Goal: Check status: Check status

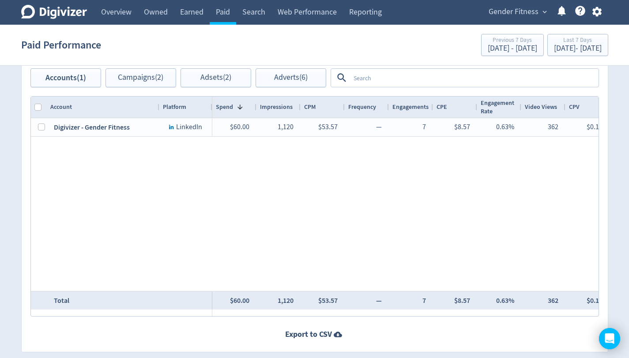
scroll to position [0, 778]
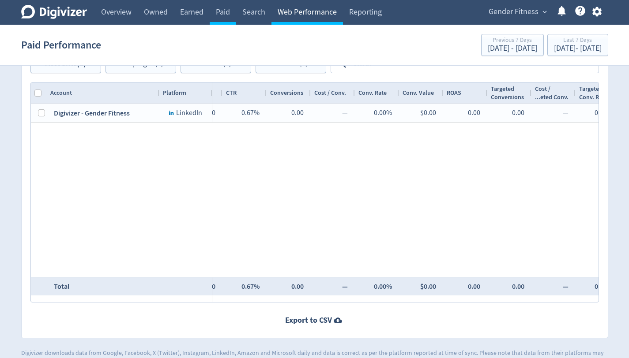
click at [301, 10] on link "Web Performance" at bounding box center [307, 12] width 72 height 25
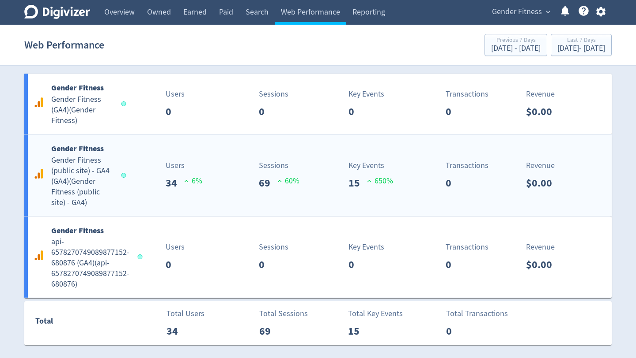
click at [110, 189] on h5 "Gender Fitness (public site) - GA4 (GA4) ( Gender Fitness (public site) - GA4 )" at bounding box center [82, 181] width 62 height 53
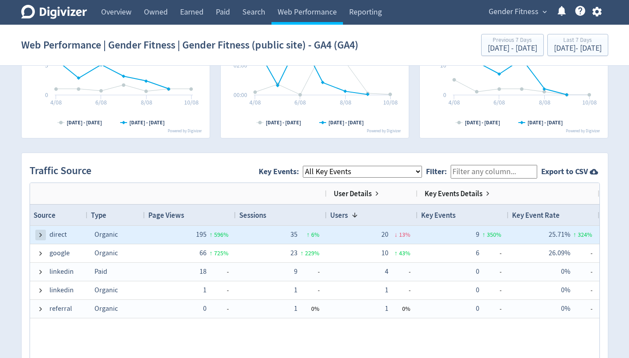
click at [38, 234] on span at bounding box center [40, 235] width 7 height 7
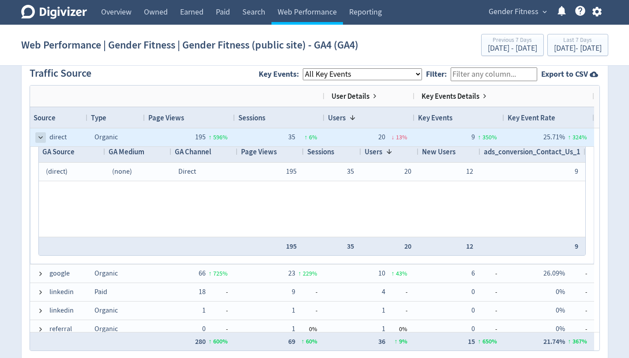
click at [40, 138] on span at bounding box center [40, 137] width 7 height 7
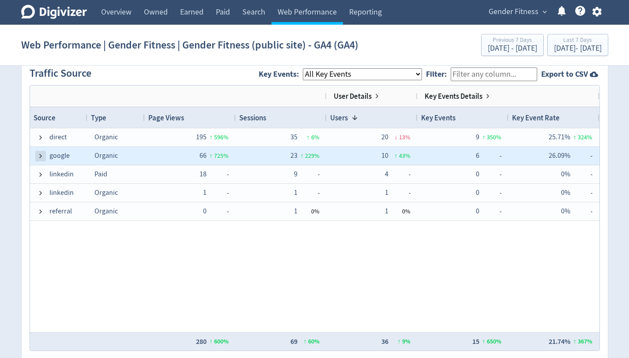
click at [41, 154] on span at bounding box center [40, 156] width 7 height 7
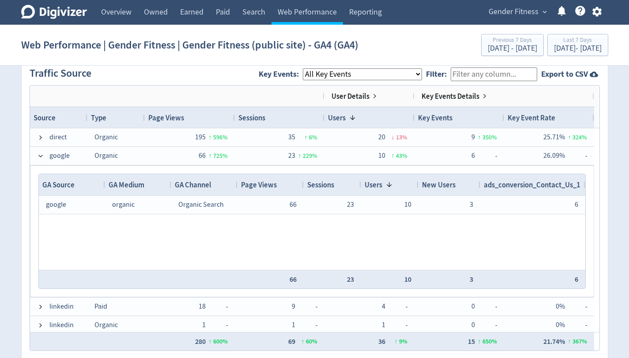
click at [535, 186] on span "ads_conversion_Contact_Us_1" at bounding box center [532, 185] width 97 height 10
click at [557, 184] on span "ads_conversion_Contact_Us_1" at bounding box center [527, 185] width 87 height 10
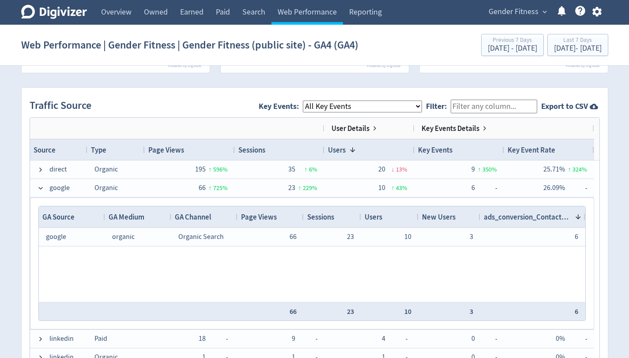
scroll to position [526, 0]
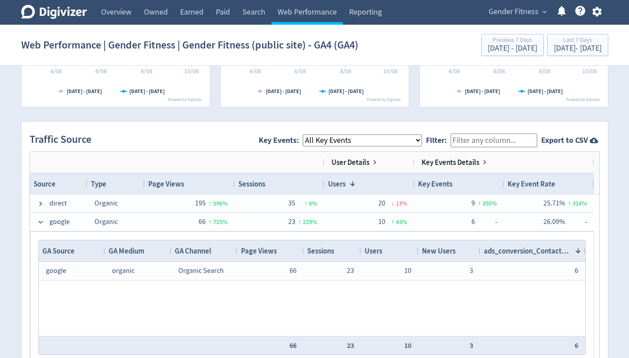
click at [569, 252] on span "ads_conversion_Contact_Us_1" at bounding box center [527, 251] width 87 height 10
drag, startPoint x: 479, startPoint y: 252, endPoint x: 423, endPoint y: 249, distance: 56.2
click at [423, 249] on div "New Users" at bounding box center [427, 251] width 18 height 21
drag, startPoint x: 433, startPoint y: 251, endPoint x: 481, endPoint y: 252, distance: 47.7
click at [482, 252] on div at bounding box center [484, 251] width 4 height 21
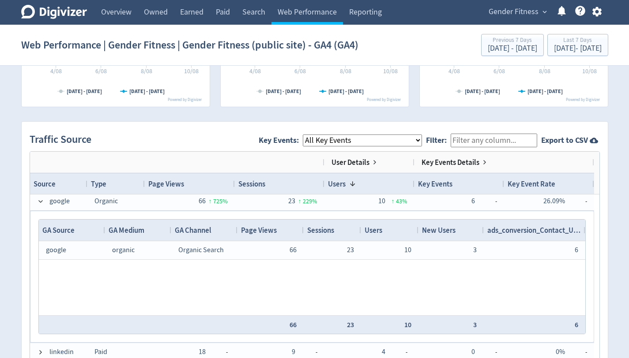
scroll to position [21, 0]
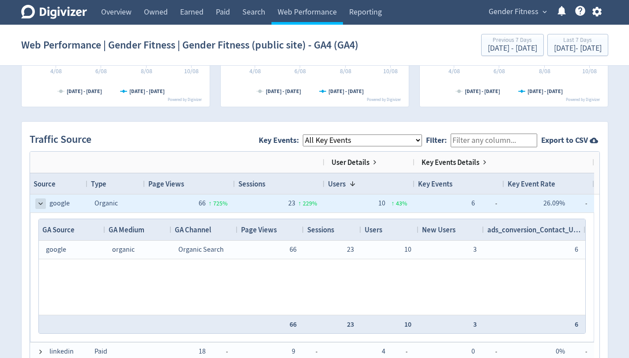
click at [39, 203] on span at bounding box center [40, 203] width 7 height 7
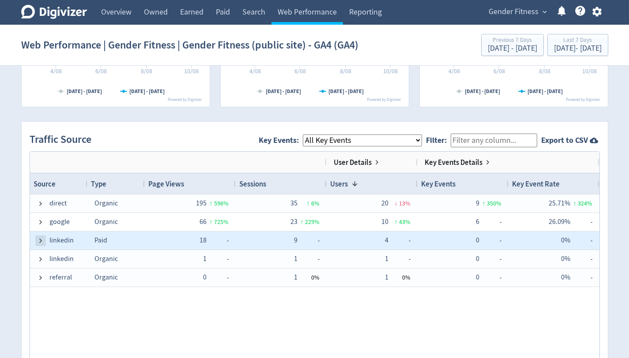
click at [41, 242] on span at bounding box center [40, 240] width 7 height 7
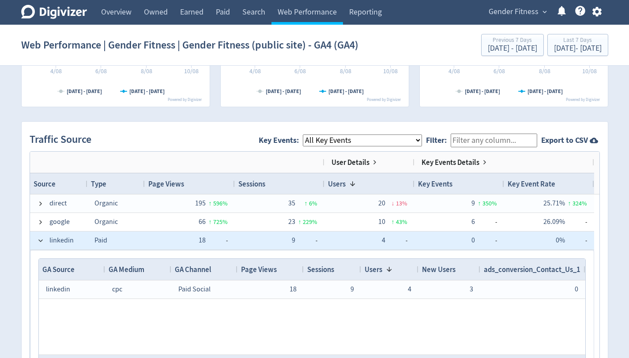
click at [41, 242] on span at bounding box center [40, 240] width 7 height 7
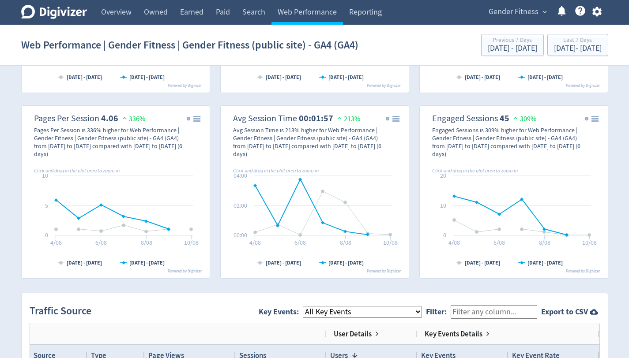
scroll to position [74, 0]
